Goal: Answer question/provide support

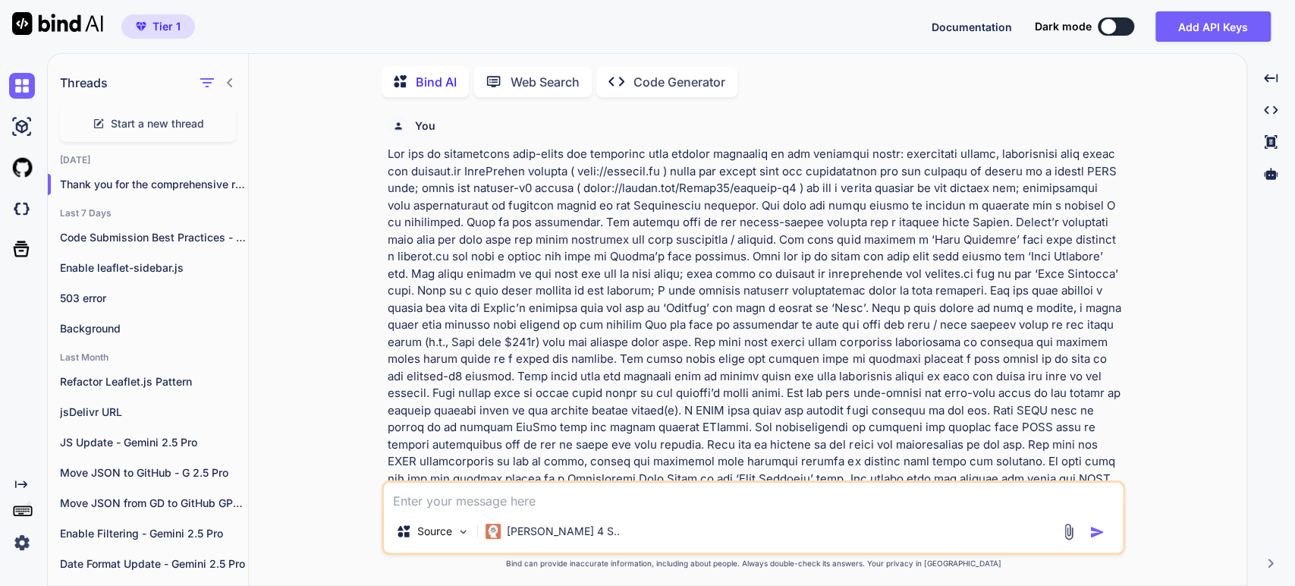
scroll to position [3295, 0]
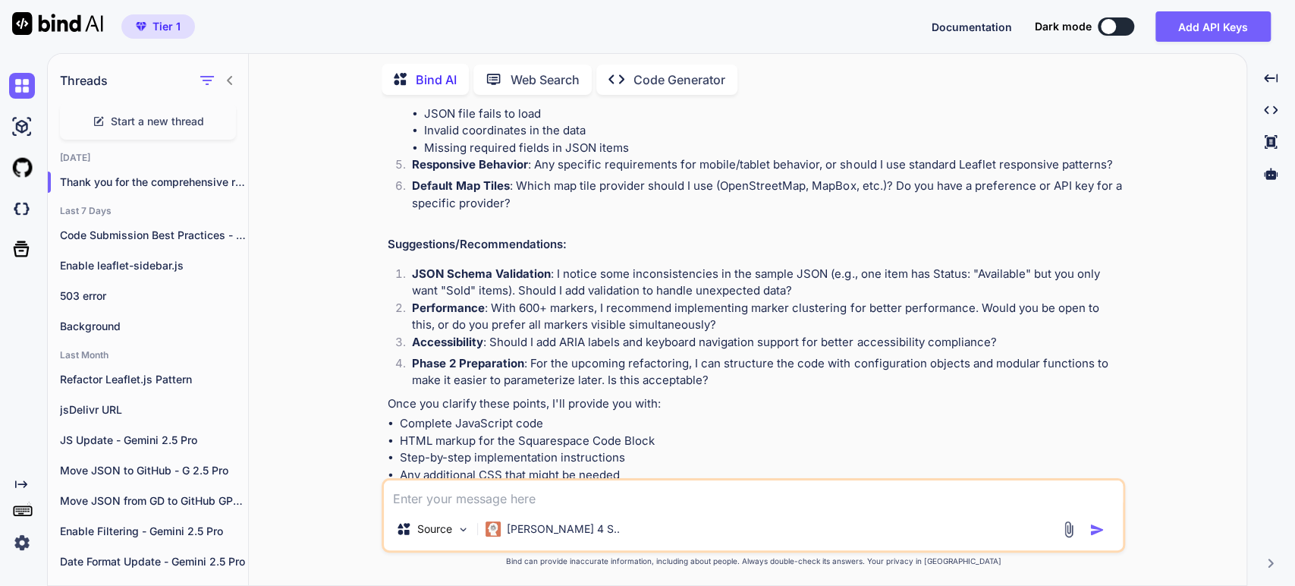
click at [426, 489] on textarea at bounding box center [753, 493] width 739 height 27
paste textarea "Lorem ips dol sita consectetu adipisci. Eli seddo eiu te incididun utlab et dol…"
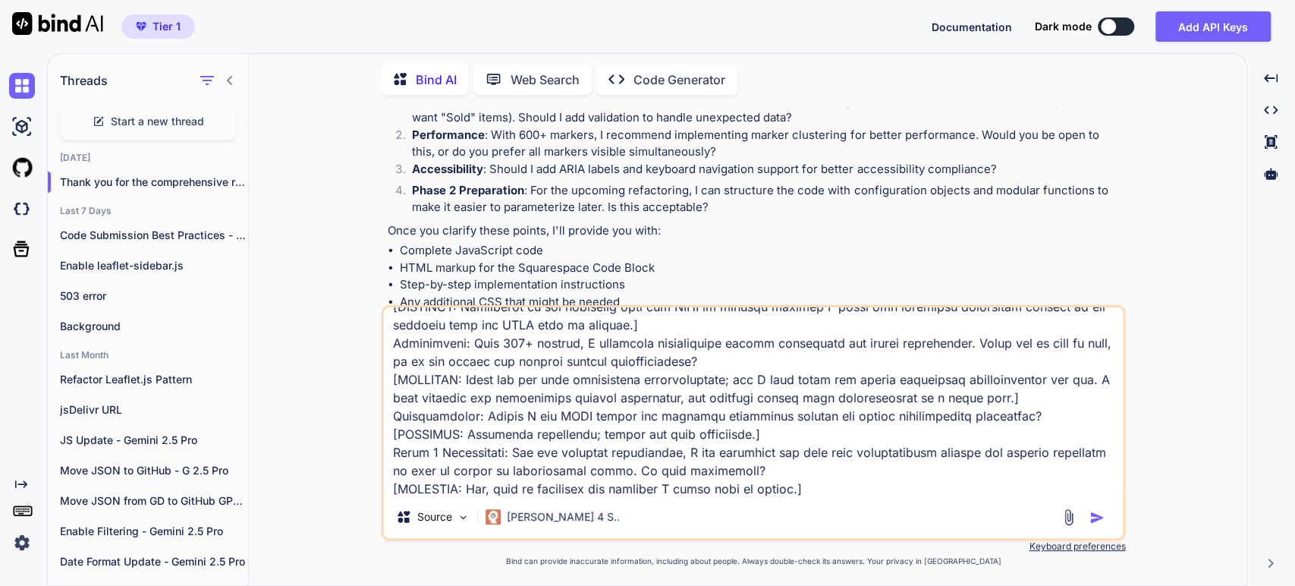
scroll to position [694, 0]
type textarea "Lorem ips dol sita consectetu adipisci. Eli seddo eiu te incididun utlab et dol…"
click at [1090, 514] on img "button" at bounding box center [1096, 517] width 15 height 15
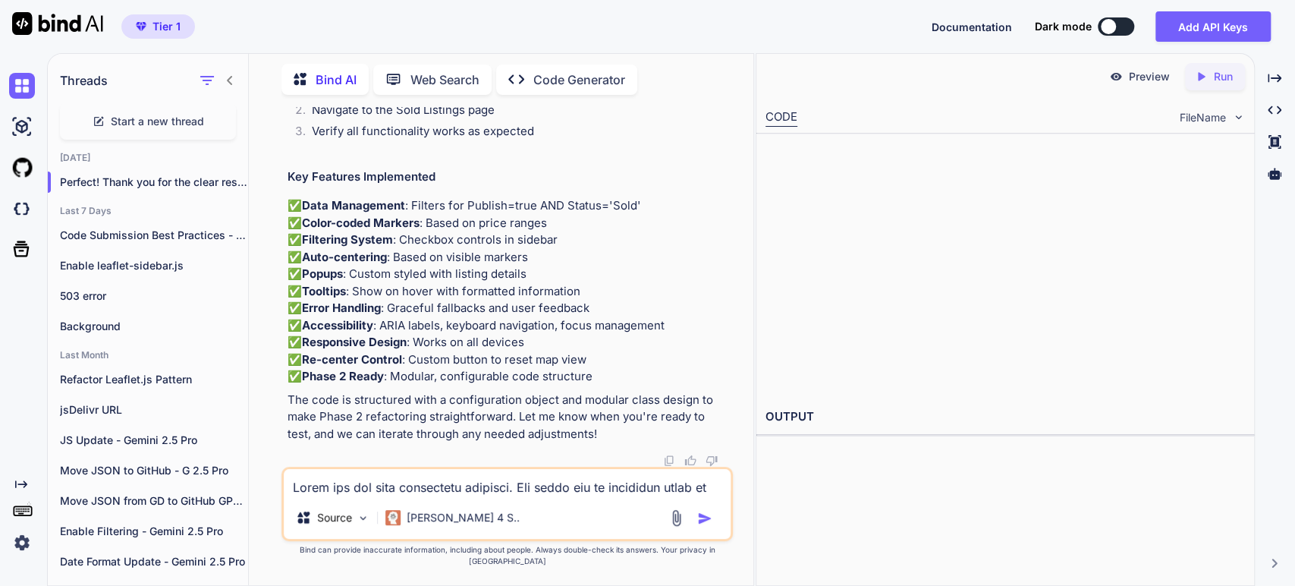
scroll to position [15693, 0]
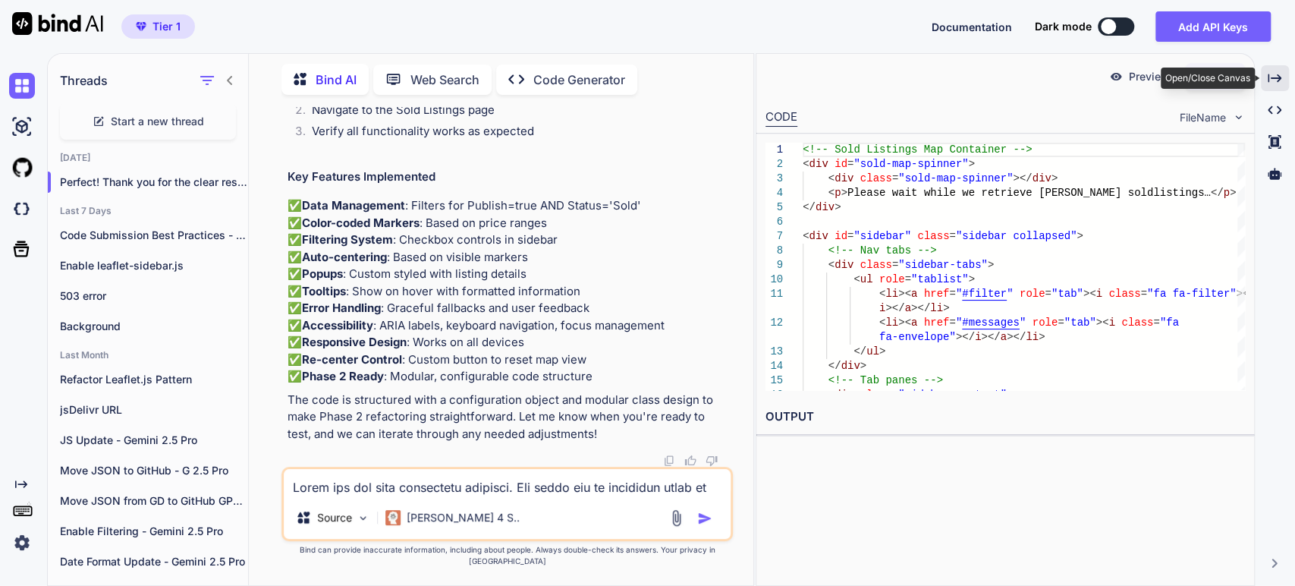
click at [1268, 71] on div "Created with Pixso." at bounding box center [1275, 78] width 28 height 26
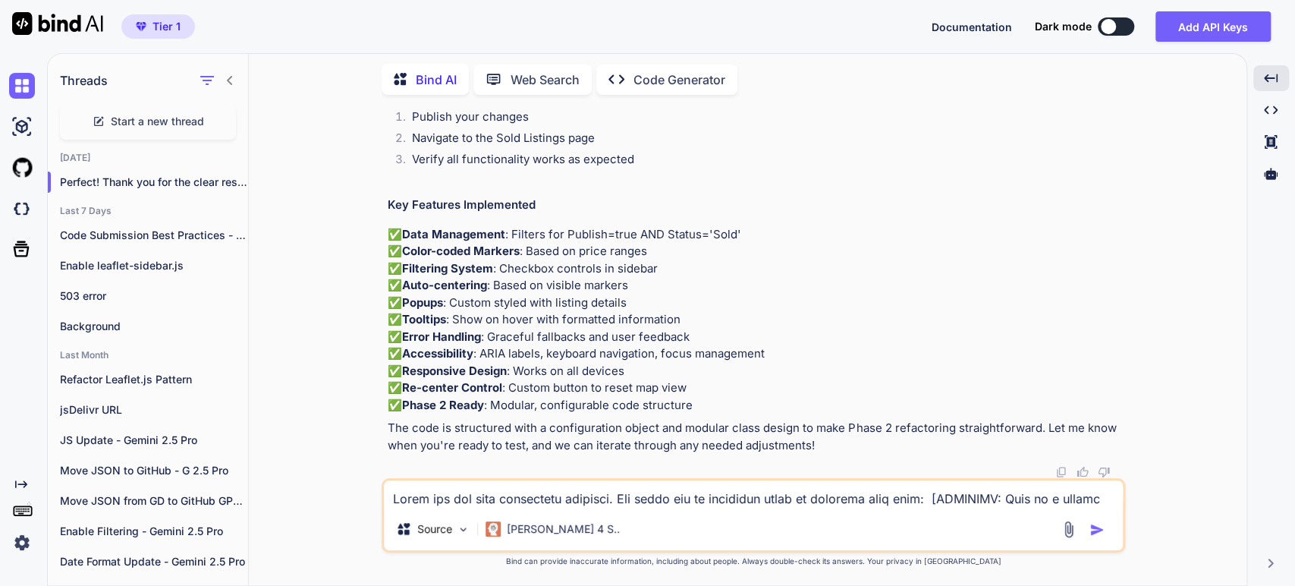
scroll to position [13346, 0]
click at [496, 172] on ol "Publish your changes Navigate to the Sold Listings page Verify all functionalit…" at bounding box center [755, 140] width 734 height 64
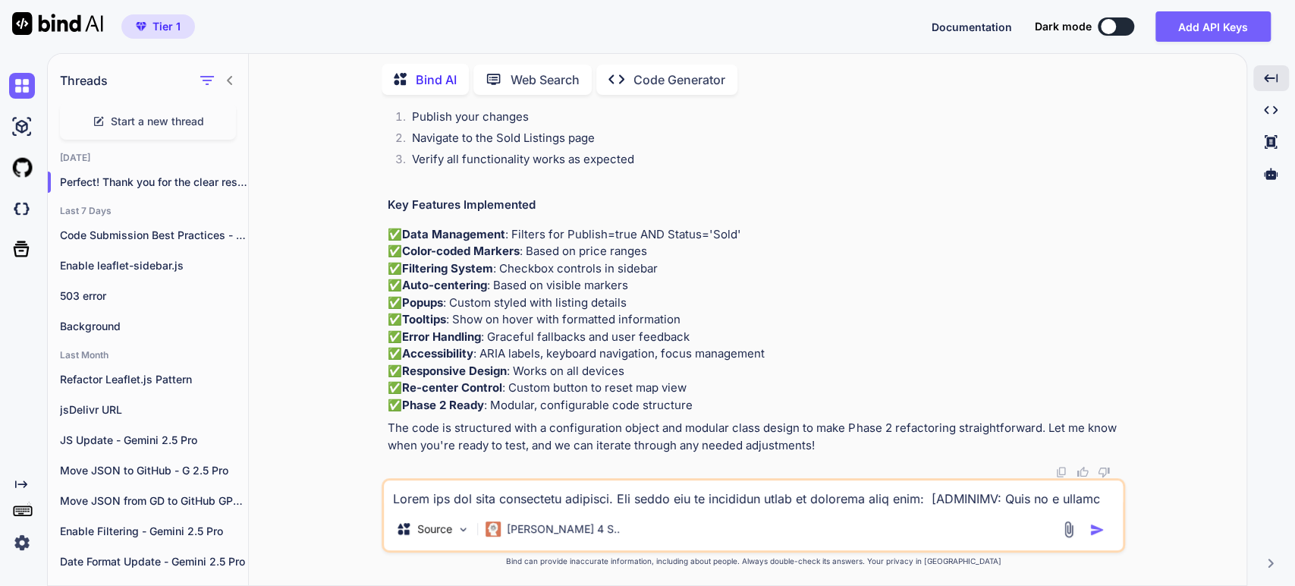
click at [666, 434] on p "The code is structured with a configuration object and modular class design to …" at bounding box center [755, 436] width 734 height 34
click at [818, 432] on p "The code is structured with a configuration object and modular class design to …" at bounding box center [755, 436] width 734 height 34
